Goal: Information Seeking & Learning: Learn about a topic

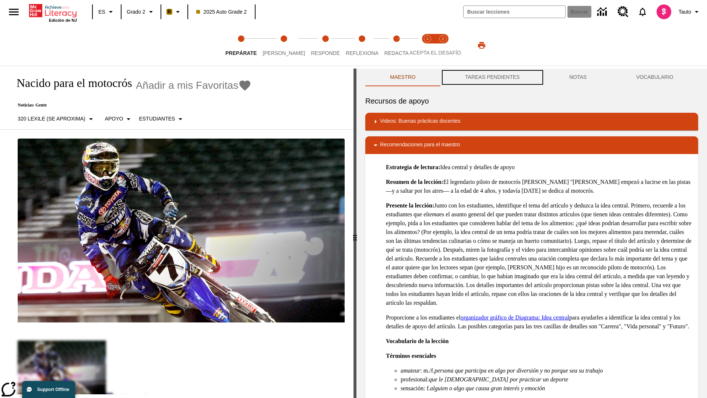
click at [492, 77] on button "TAREAS PENDIENTES" at bounding box center [492, 78] width 104 height 18
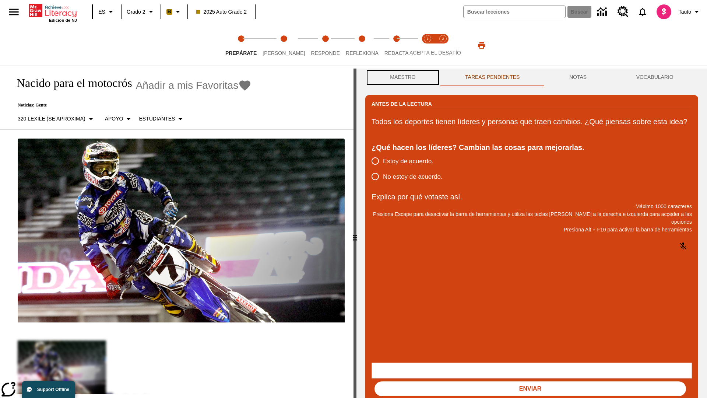
scroll to position [0, 0]
click at [403, 77] on button "Maestro" at bounding box center [402, 78] width 75 height 18
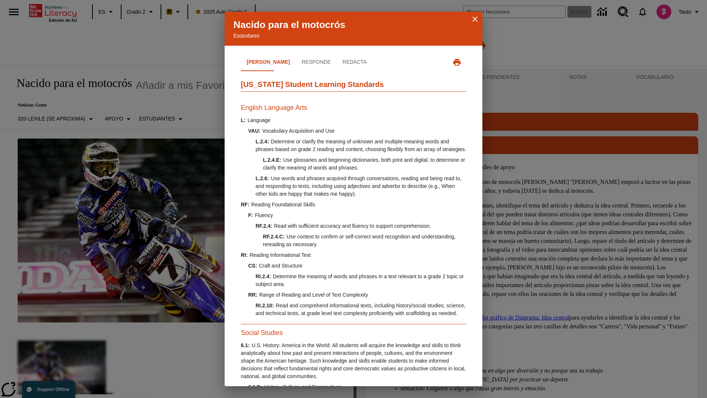
scroll to position [225, 0]
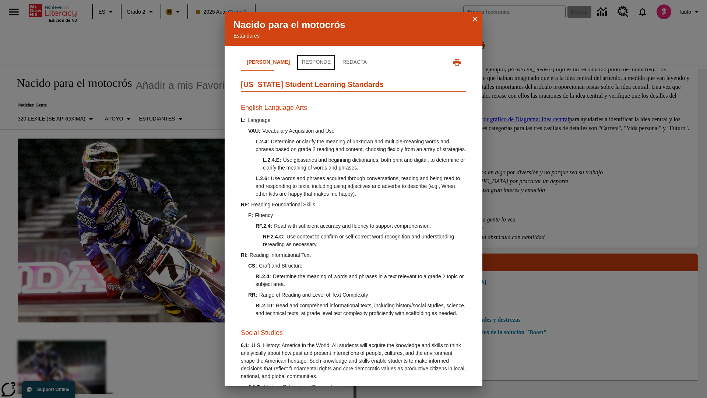
click at [296, 62] on button "Responde" at bounding box center [316, 62] width 41 height 18
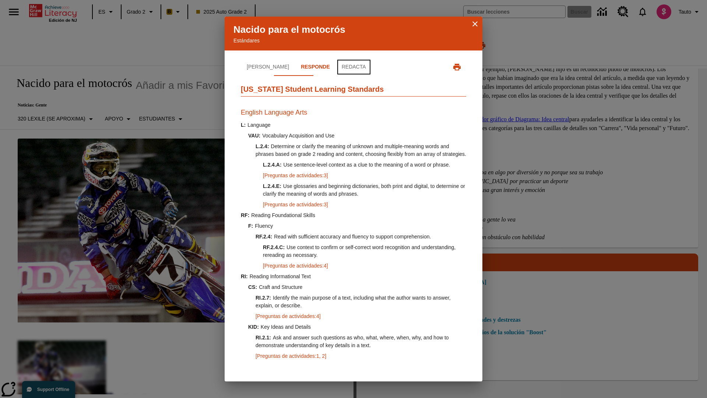
click at [336, 62] on button "Redacta" at bounding box center [354, 67] width 36 height 18
